Goal: Task Accomplishment & Management: Complete application form

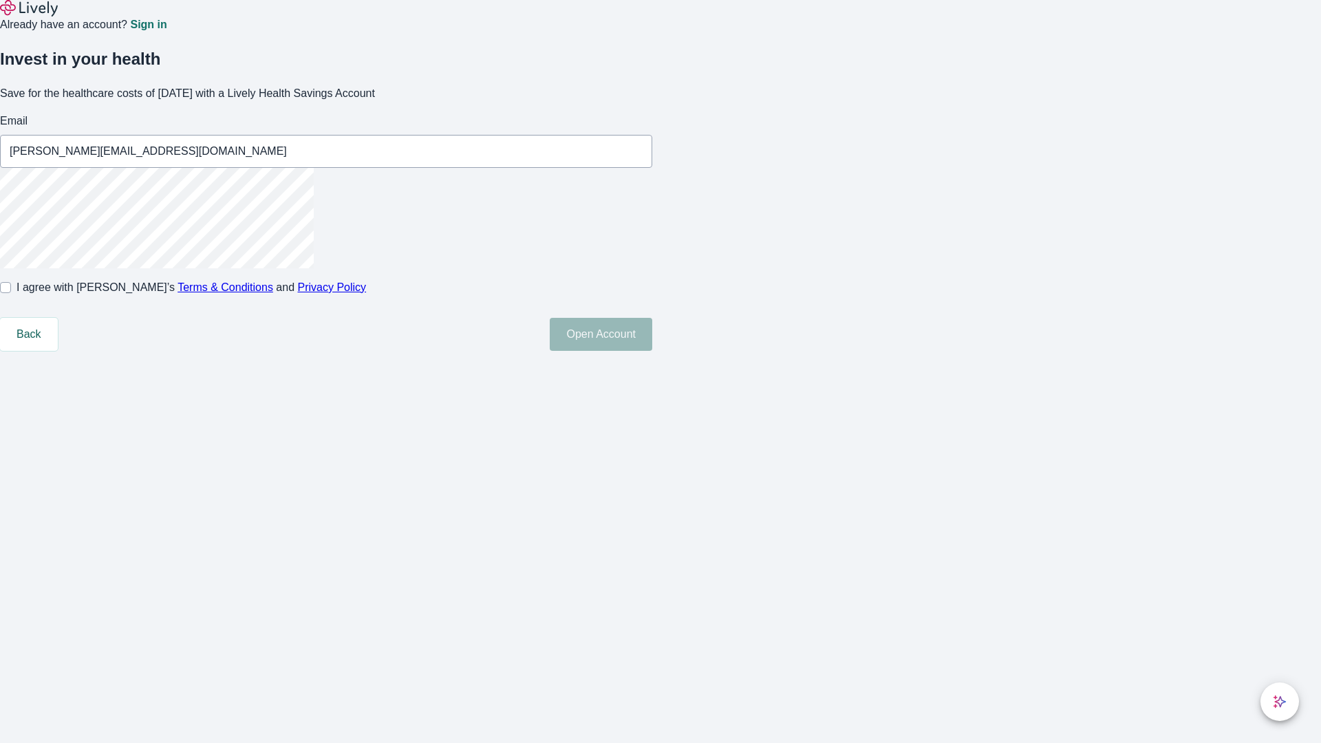
click at [11, 293] on input "I agree with Lively’s Terms & Conditions and Privacy Policy" at bounding box center [5, 287] width 11 height 11
checkbox input "true"
click at [652, 351] on button "Open Account" at bounding box center [601, 334] width 103 height 33
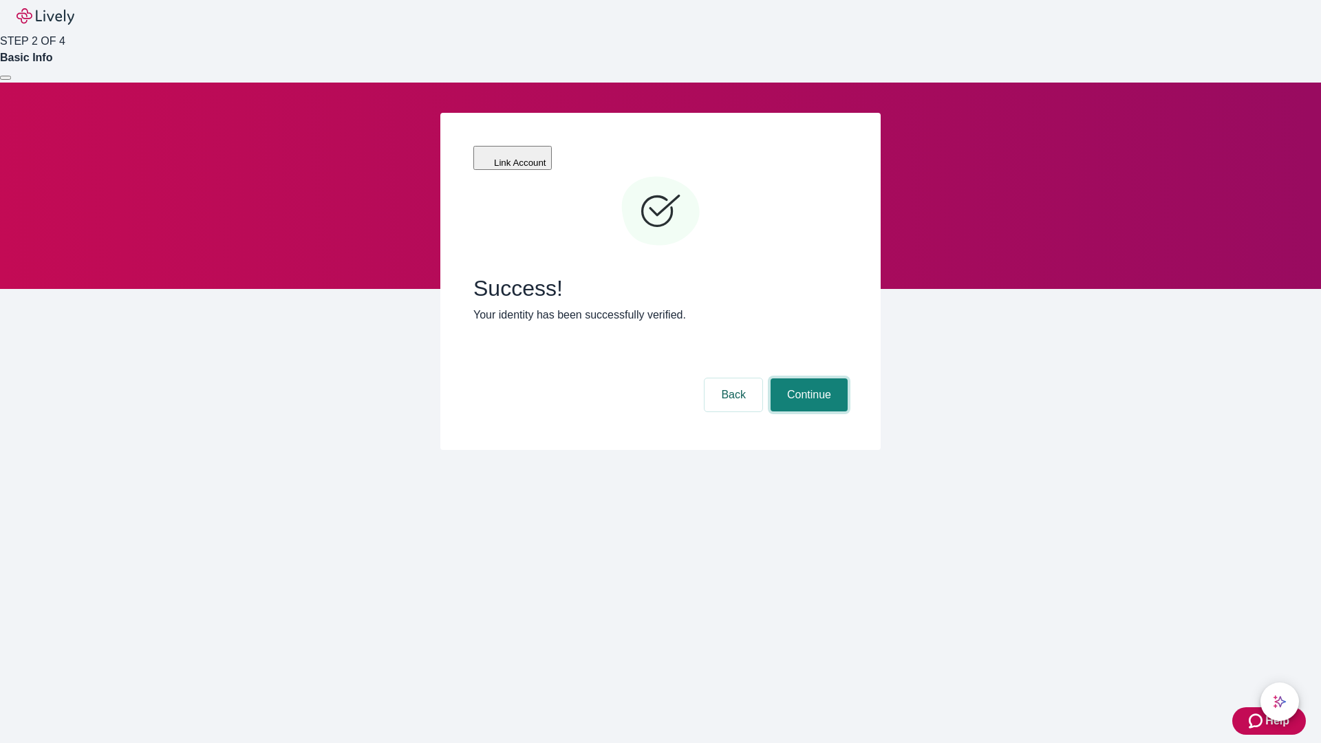
click at [807, 379] on button "Continue" at bounding box center [809, 395] width 77 height 33
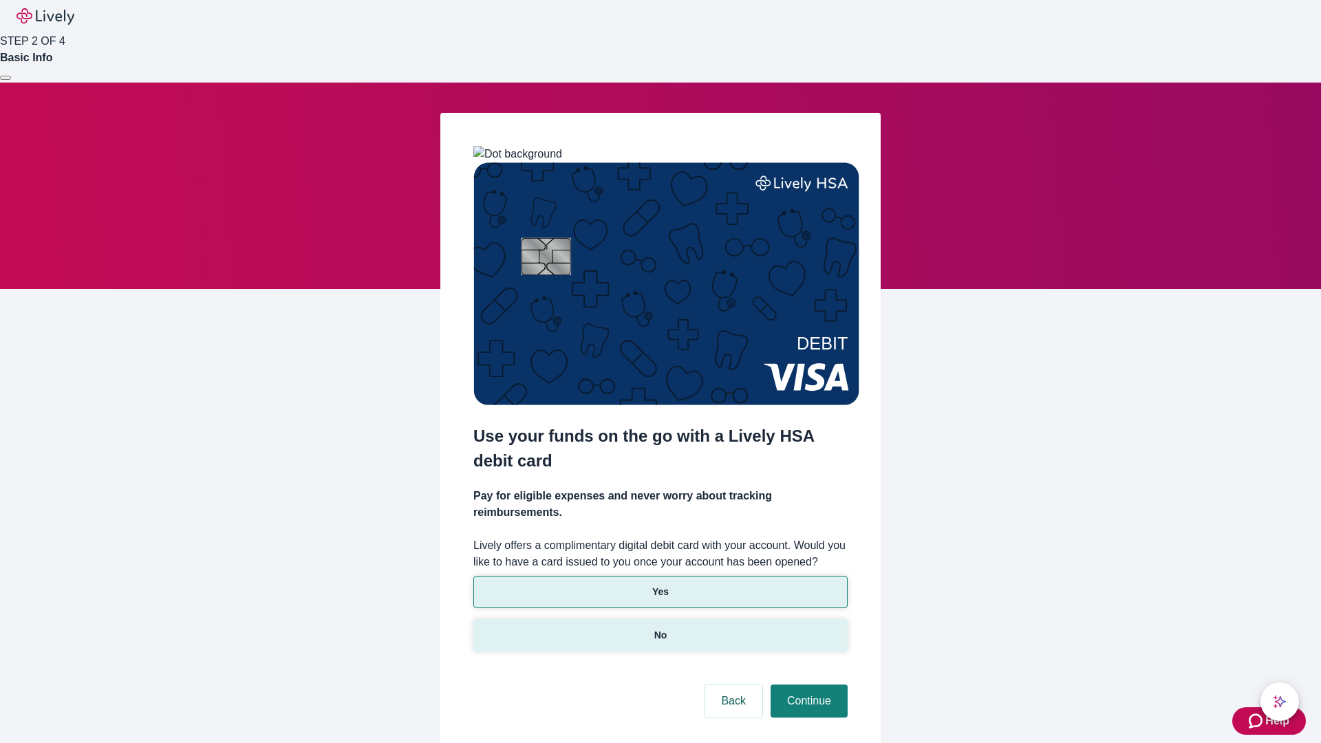
click at [660, 628] on p "No" at bounding box center [660, 635] width 13 height 14
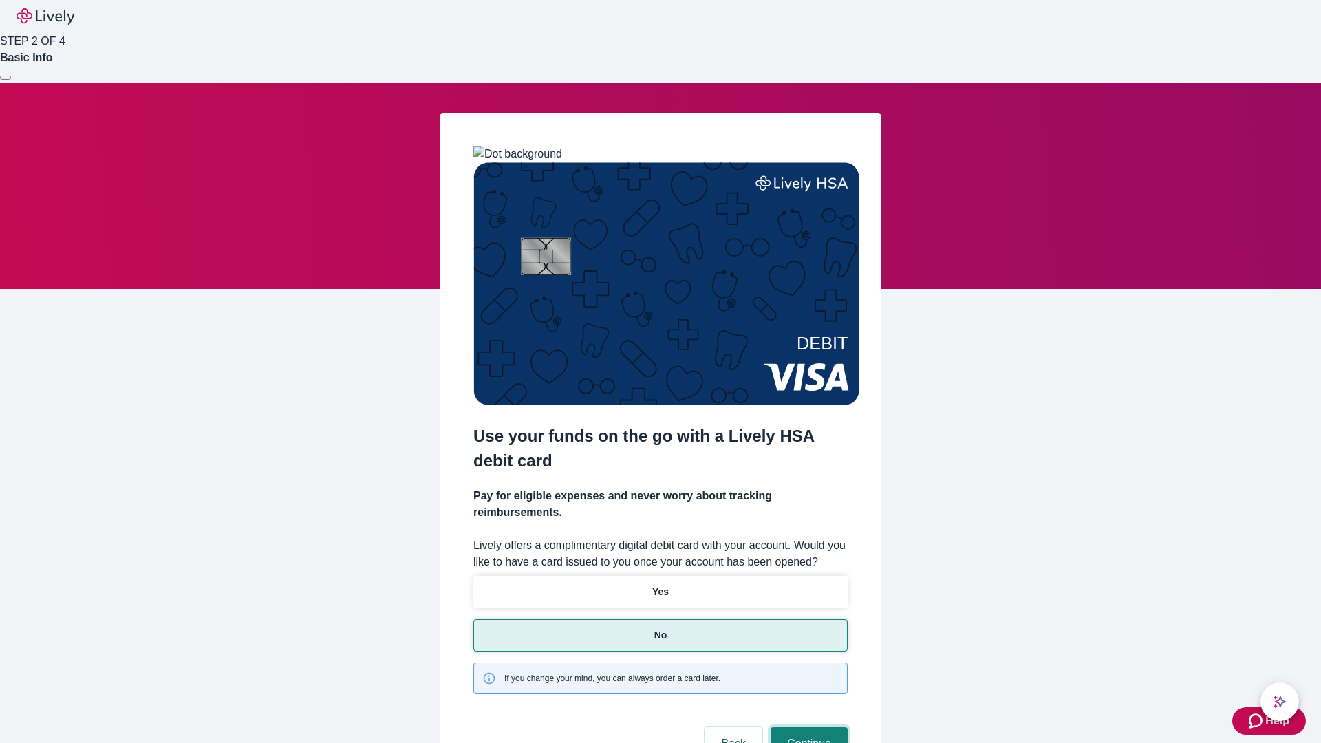
click at [807, 727] on button "Continue" at bounding box center [809, 743] width 77 height 33
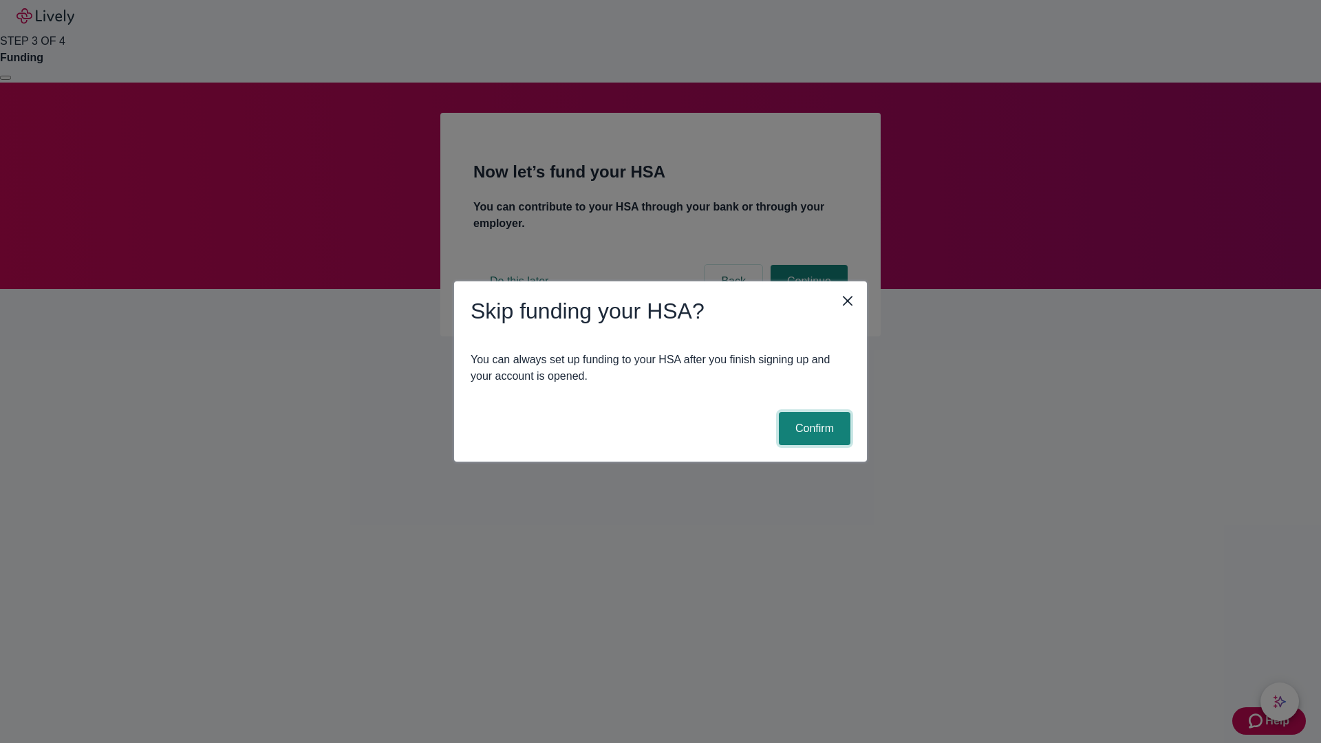
click at [813, 429] on button "Confirm" at bounding box center [815, 428] width 72 height 33
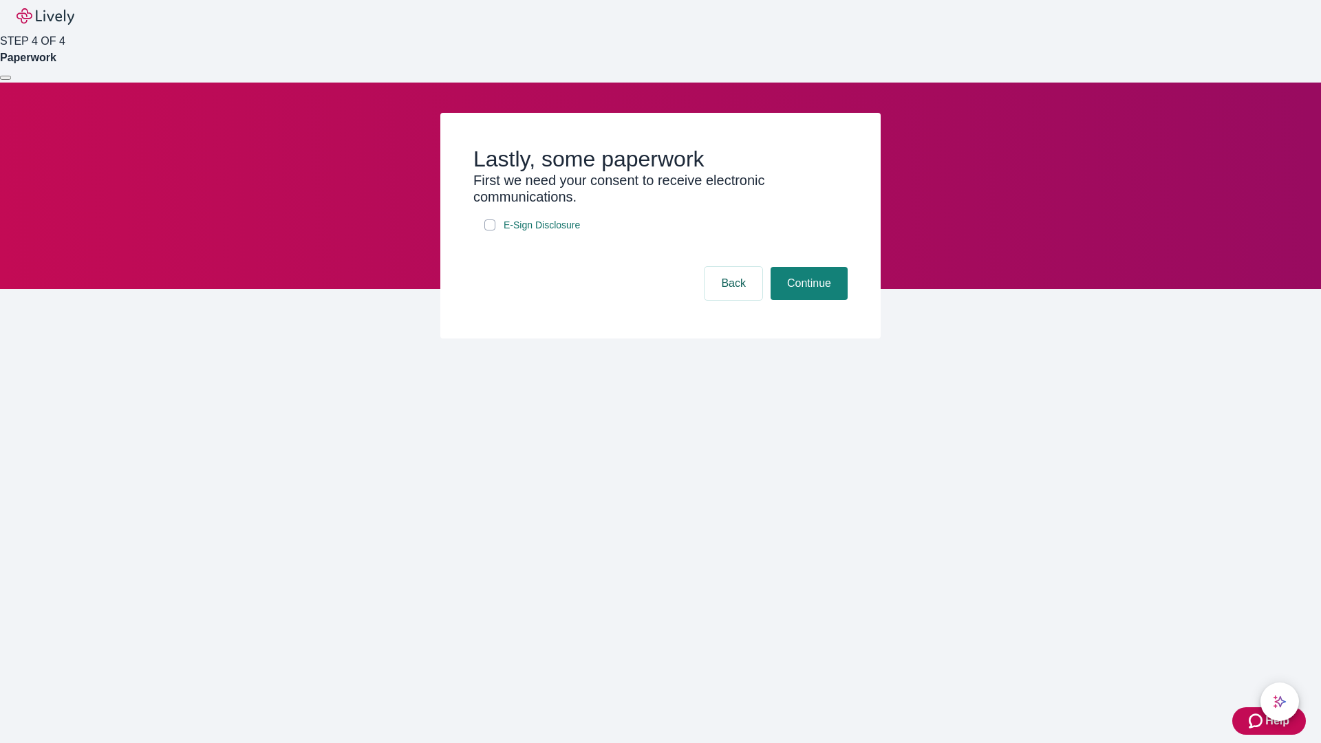
click at [490, 231] on input "E-Sign Disclosure" at bounding box center [490, 225] width 11 height 11
checkbox input "true"
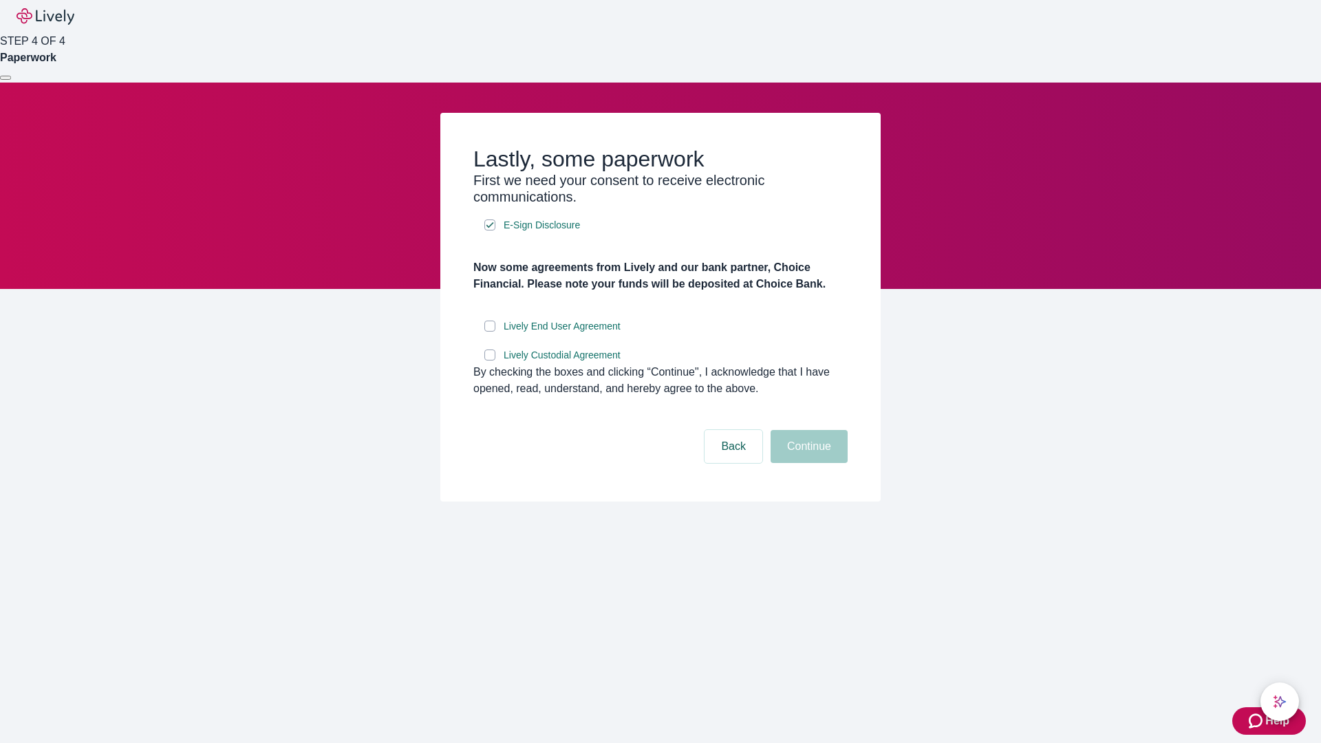
click at [490, 332] on input "Lively End User Agreement" at bounding box center [490, 326] width 11 height 11
checkbox input "true"
click at [490, 361] on input "Lively Custodial Agreement" at bounding box center [490, 355] width 11 height 11
checkbox input "true"
click at [807, 463] on button "Continue" at bounding box center [809, 446] width 77 height 33
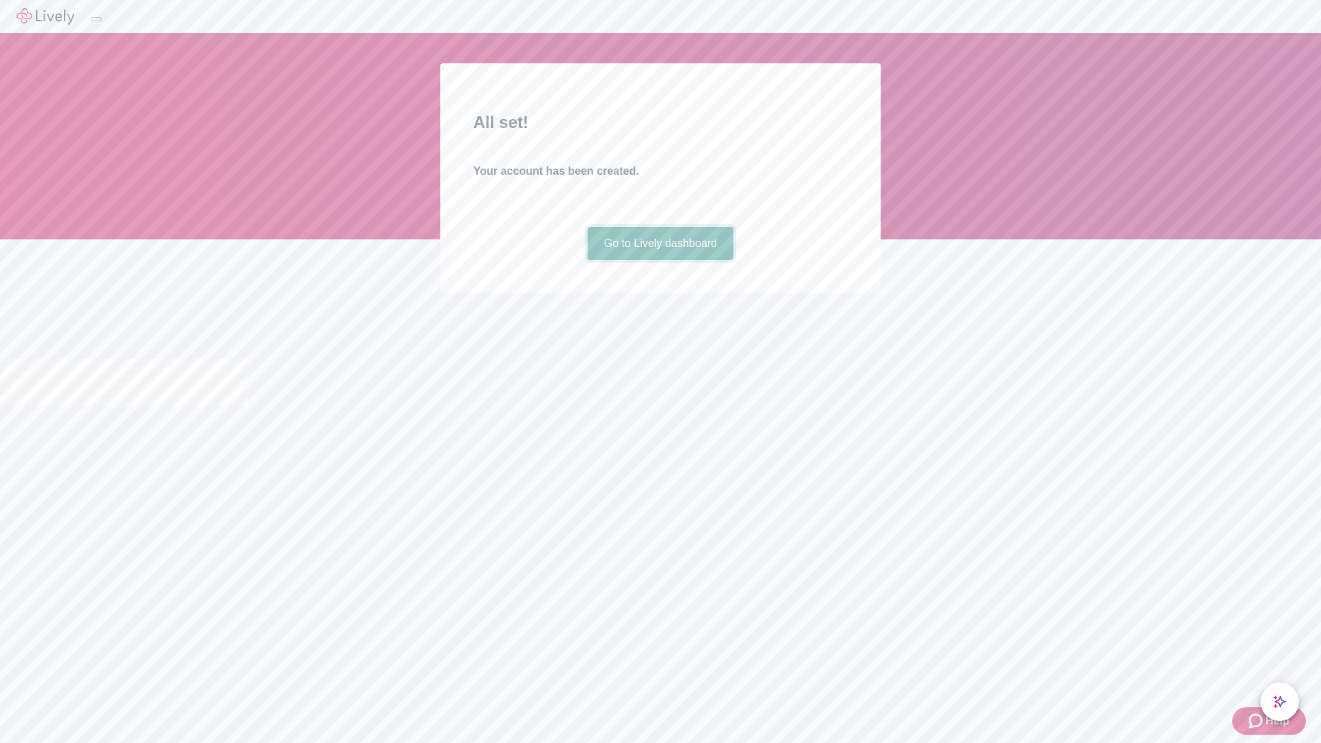
click at [660, 260] on link "Go to Lively dashboard" at bounding box center [661, 243] width 147 height 33
